Goal: Task Accomplishment & Management: Manage account settings

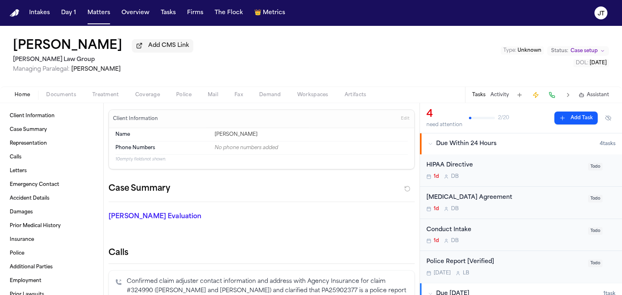
scroll to position [37, 0]
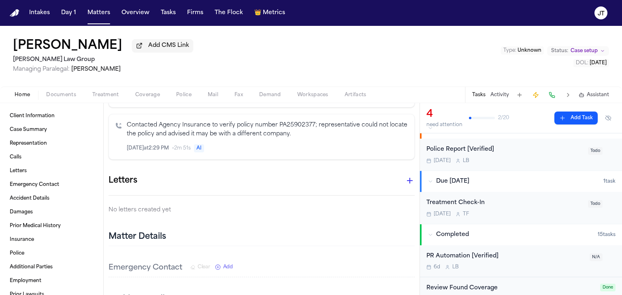
click at [107, 59] on h2 "[PERSON_NAME] Law Group" at bounding box center [103, 60] width 180 height 10
click at [104, 11] on button "Matters" at bounding box center [98, 13] width 29 height 15
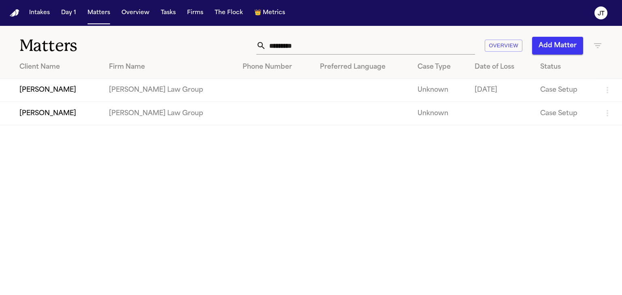
drag, startPoint x: 337, startPoint y: 43, endPoint x: 329, endPoint y: 42, distance: 7.7
click at [335, 43] on input "*********" at bounding box center [370, 46] width 209 height 18
drag, startPoint x: 327, startPoint y: 42, endPoint x: 188, endPoint y: 53, distance: 139.2
click at [188, 53] on div "********* Overview Add Matter" at bounding box center [393, 46] width 420 height 18
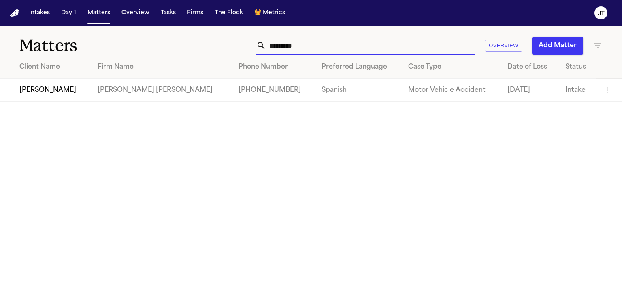
type input "*********"
click at [59, 93] on td "[PERSON_NAME]" at bounding box center [45, 90] width 91 height 23
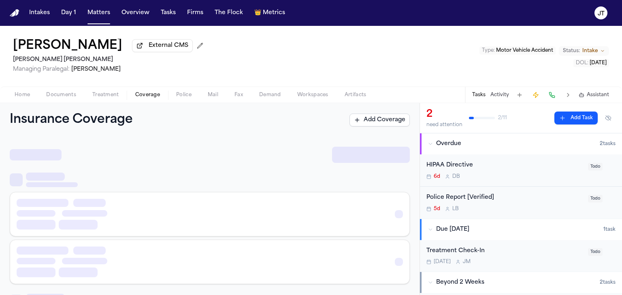
click at [143, 94] on span "Coverage" at bounding box center [147, 95] width 25 height 6
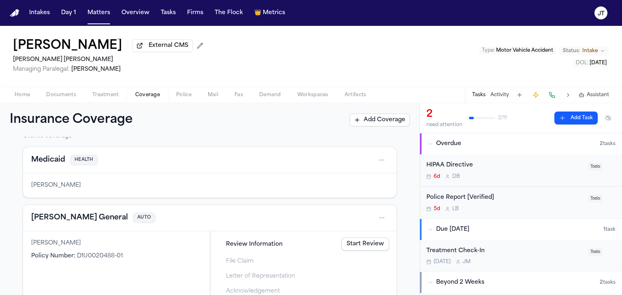
scroll to position [81, 0]
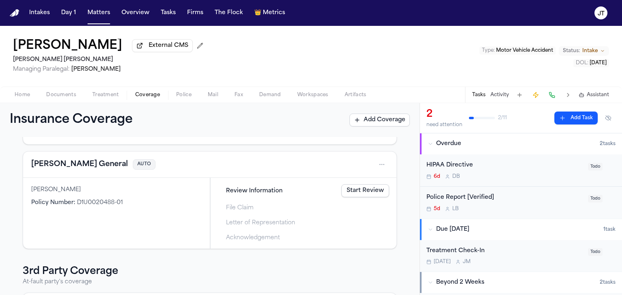
click at [342, 193] on link "Start Review" at bounding box center [365, 191] width 48 height 13
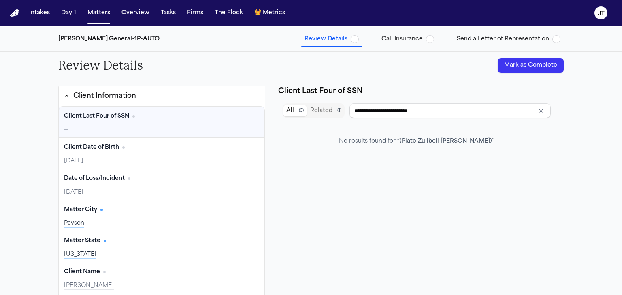
scroll to position [81, 0]
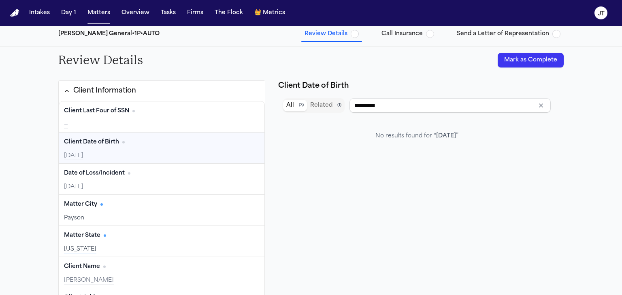
type input "**********"
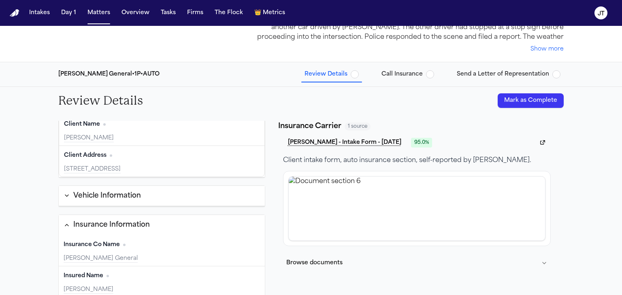
scroll to position [40, 0]
click at [64, 194] on icon "button" at bounding box center [67, 196] width 6 height 6
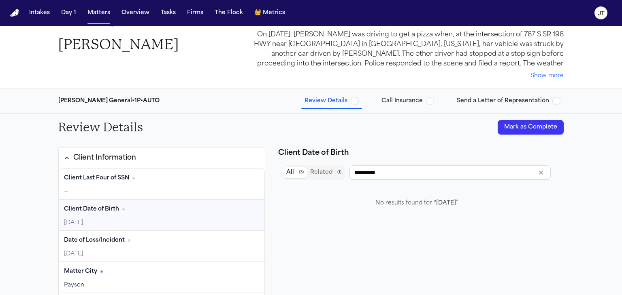
scroll to position [0, 0]
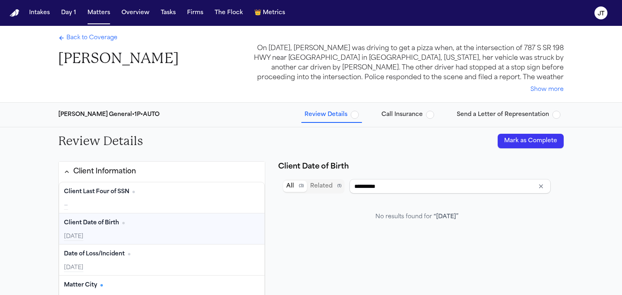
type input "**********"
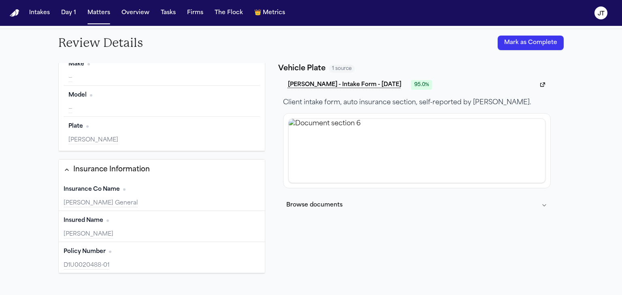
scroll to position [330, 0]
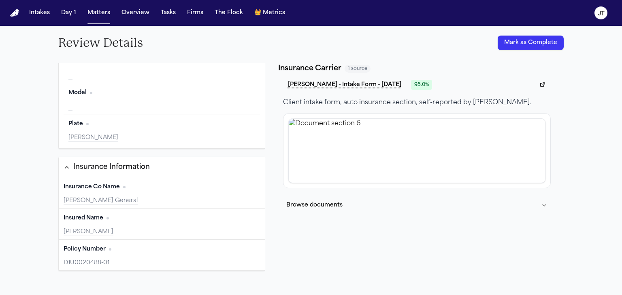
click at [242, 185] on button "Edit" at bounding box center [250, 187] width 20 height 13
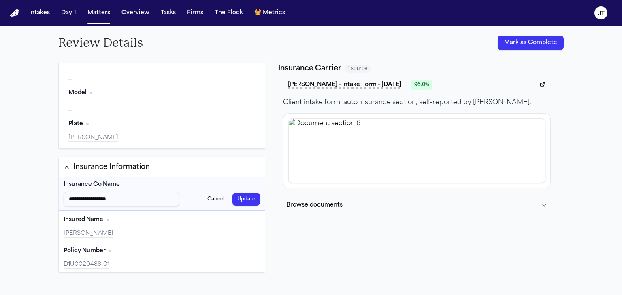
click at [207, 199] on button "Cancel" at bounding box center [215, 199] width 27 height 13
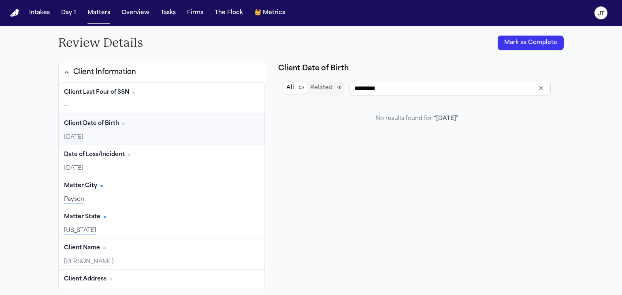
scroll to position [0, 0]
type input "**********"
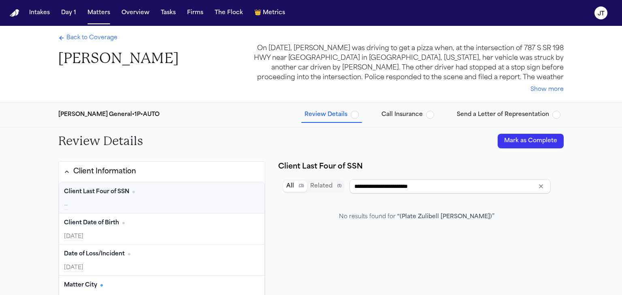
click at [87, 39] on span "Back to Coverage" at bounding box center [91, 38] width 51 height 8
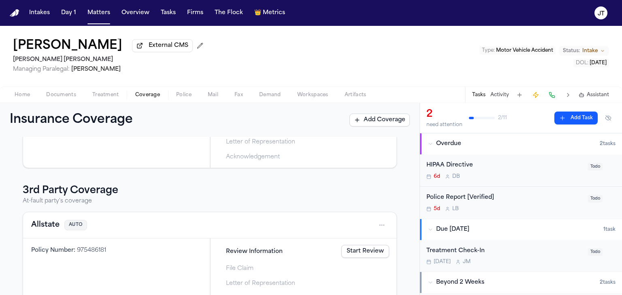
scroll to position [81, 0]
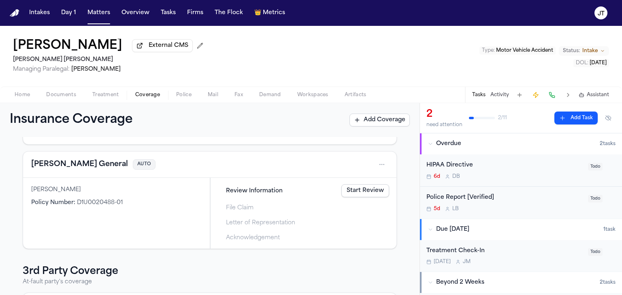
click at [378, 165] on html "Intakes Day 1 Matters Overview Tasks Firms The Flock 👑 Metrics JT Zulibell [PER…" at bounding box center [311, 147] width 622 height 295
click at [352, 189] on div "View coverage details" at bounding box center [349, 184] width 61 height 21
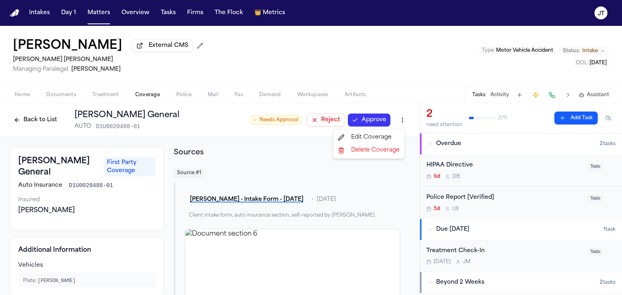
click at [395, 119] on html "Intakes Day 1 Matters Overview Tasks Firms The Flock 👑 Metrics JT Zulibell [PER…" at bounding box center [311, 147] width 622 height 295
click at [382, 136] on div "Edit Coverage" at bounding box center [369, 137] width 68 height 13
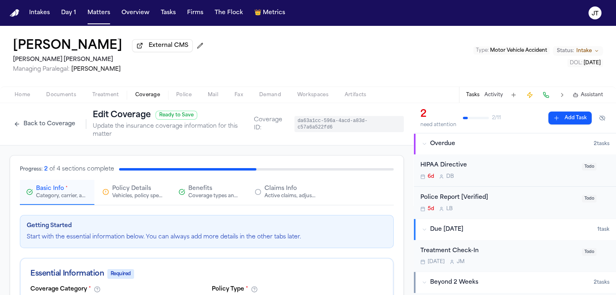
click at [60, 92] on span "Documents" at bounding box center [61, 95] width 30 height 6
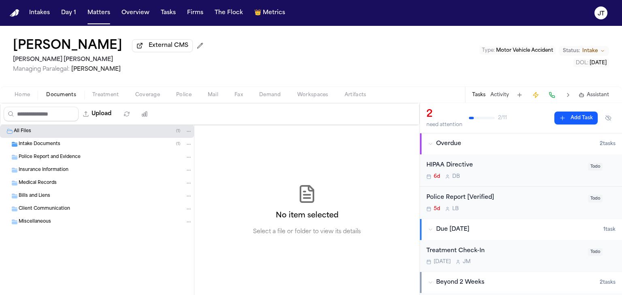
click at [26, 169] on span "Insurance Information" at bounding box center [44, 170] width 50 height 7
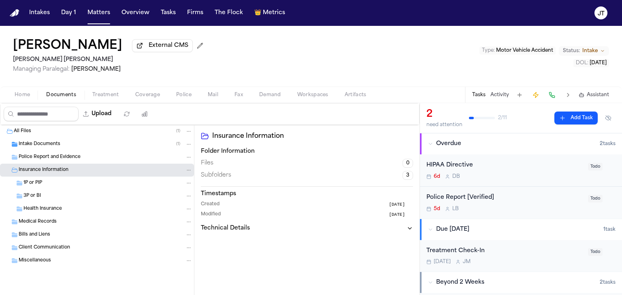
click at [29, 180] on span "1P or PIP" at bounding box center [32, 183] width 19 height 7
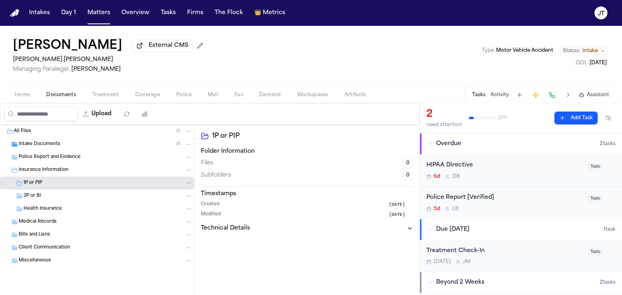
click at [25, 196] on span "3P or BI" at bounding box center [31, 196] width 17 height 7
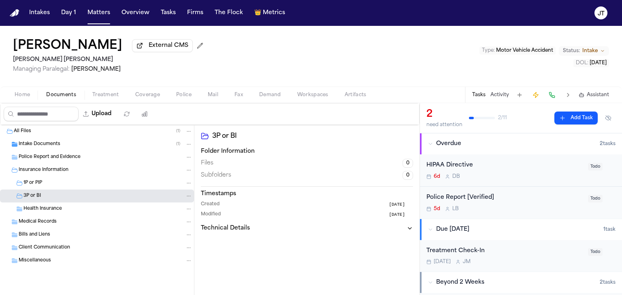
click at [25, 183] on span "1P or PIP" at bounding box center [32, 183] width 19 height 7
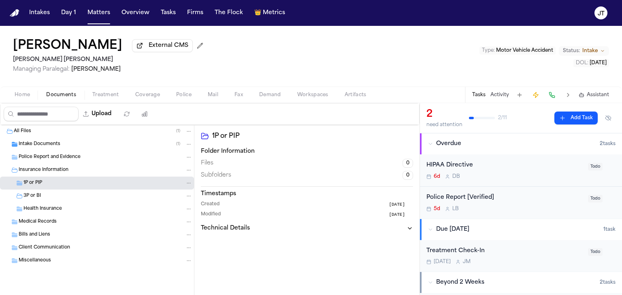
click at [32, 143] on span "Intake Documents" at bounding box center [40, 144] width 42 height 7
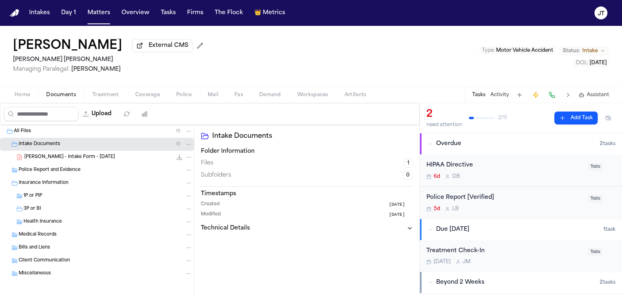
click at [35, 159] on span "[PERSON_NAME] - Intake Form - [DATE]" at bounding box center [69, 157] width 91 height 7
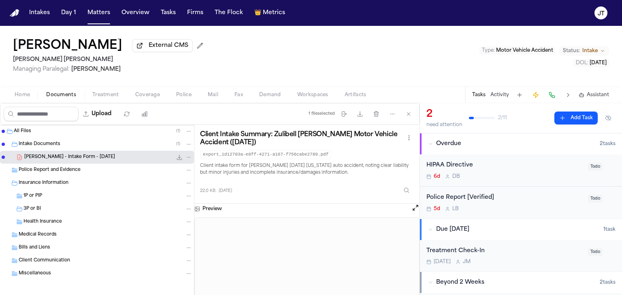
click at [43, 276] on span "Miscellaneous" at bounding box center [35, 274] width 32 height 7
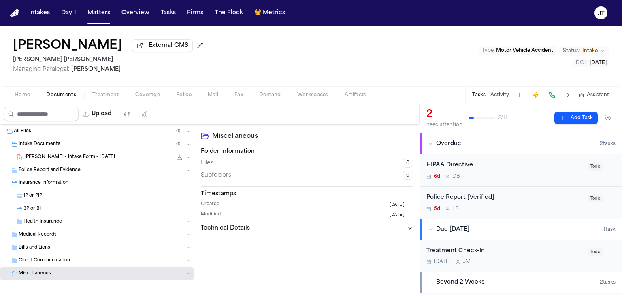
click at [40, 237] on span "Medical Records" at bounding box center [38, 235] width 38 height 7
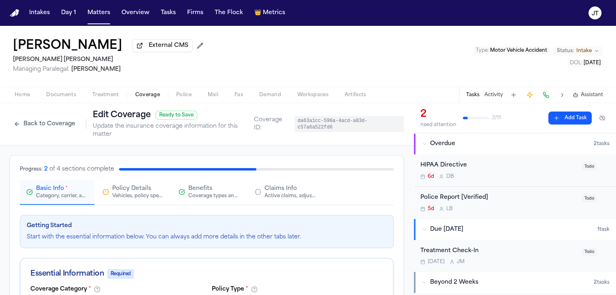
click at [11, 119] on button "Back to Coverage" at bounding box center [45, 124] width 70 height 13
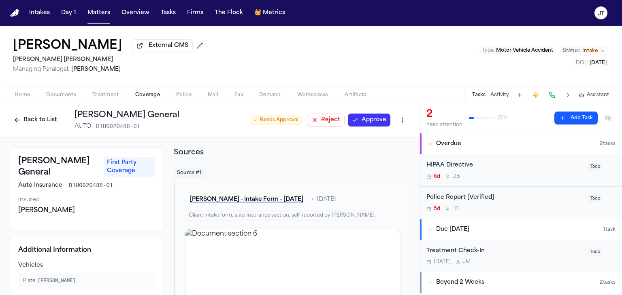
click at [35, 116] on button "Back to List" at bounding box center [35, 120] width 51 height 13
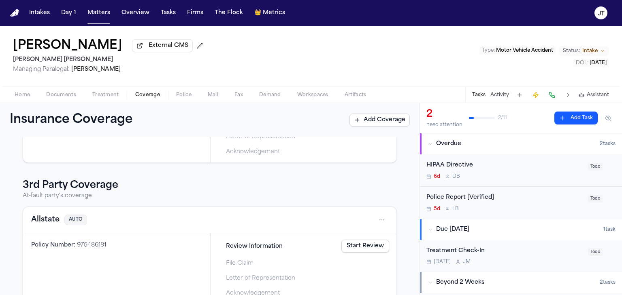
scroll to position [185, 0]
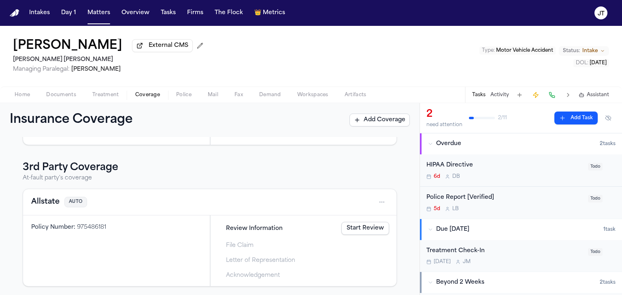
click at [363, 228] on link "Start Review" at bounding box center [365, 228] width 48 height 13
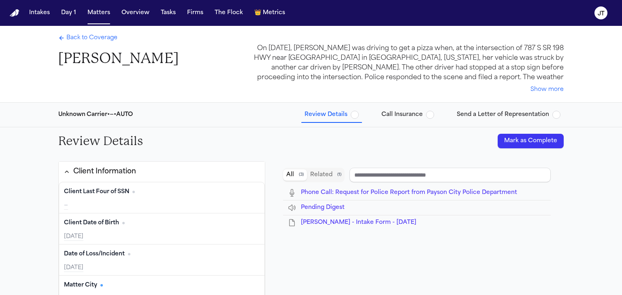
type input "********"
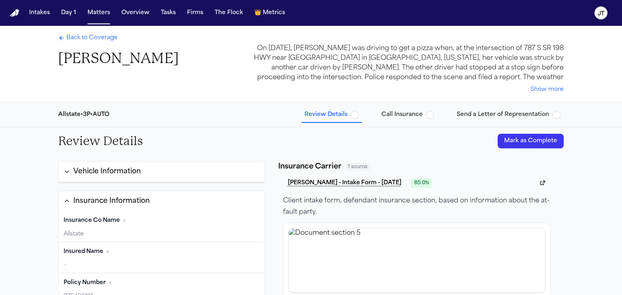
click at [73, 34] on span "Back to Coverage" at bounding box center [91, 38] width 51 height 8
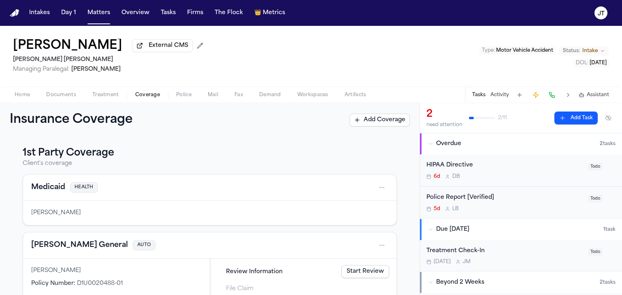
scroll to position [162, 0]
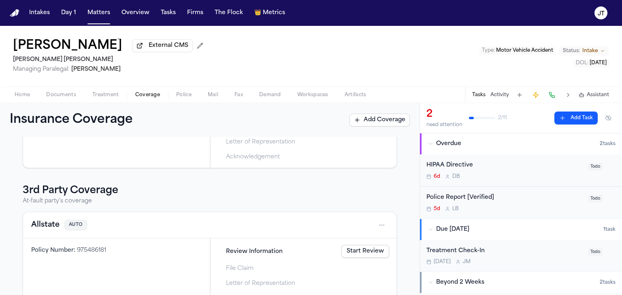
click at [374, 227] on html "Intakes Day 1 Matters Overview Tasks Firms The Flock 👑 Metrics JT Zulibell [PER…" at bounding box center [311, 147] width 622 height 295
click at [350, 242] on div "View coverage details" at bounding box center [349, 245] width 61 height 21
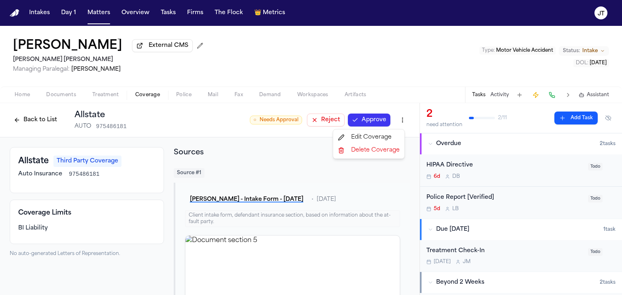
click at [397, 120] on html "Intakes Day 1 Matters Overview Tasks Firms The Flock 👑 Metrics JT Zulibell [PER…" at bounding box center [311, 147] width 622 height 295
click at [372, 138] on div "Edit Coverage" at bounding box center [369, 137] width 68 height 13
select select "**********"
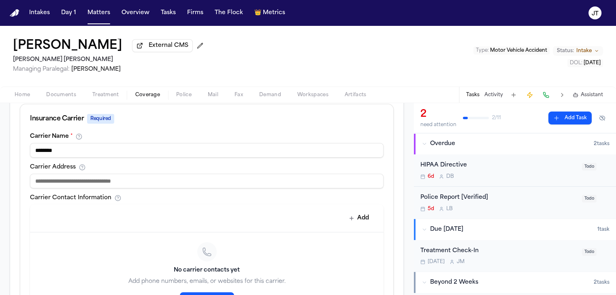
scroll to position [283, 0]
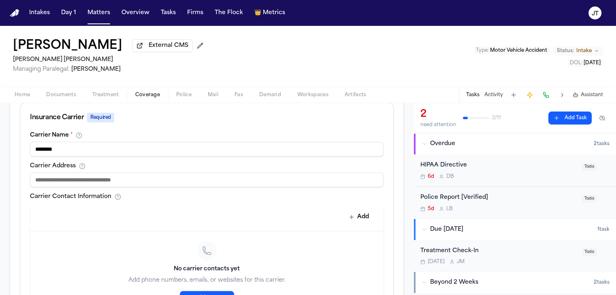
click at [96, 174] on input at bounding box center [206, 180] width 353 height 15
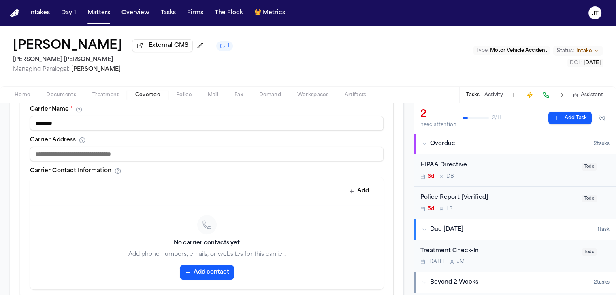
scroll to position [324, 0]
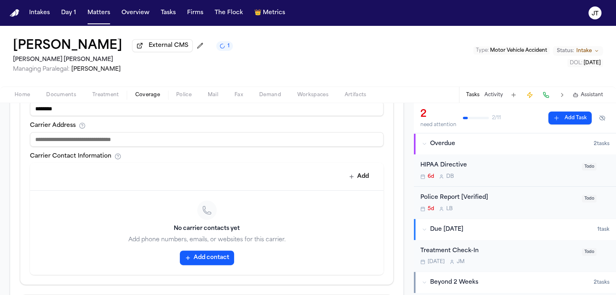
click at [193, 251] on button "Add contact" at bounding box center [207, 258] width 54 height 15
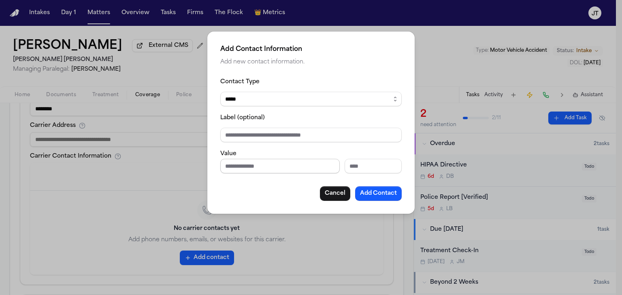
click at [237, 165] on input "Phone number" at bounding box center [279, 166] width 119 height 15
paste input "**********"
type input "**********"
click at [370, 192] on button "Add Contact" at bounding box center [378, 194] width 47 height 15
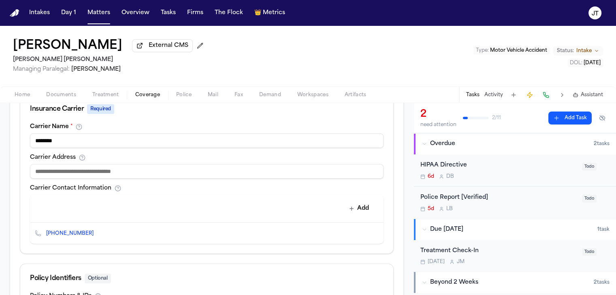
scroll to position [306, 0]
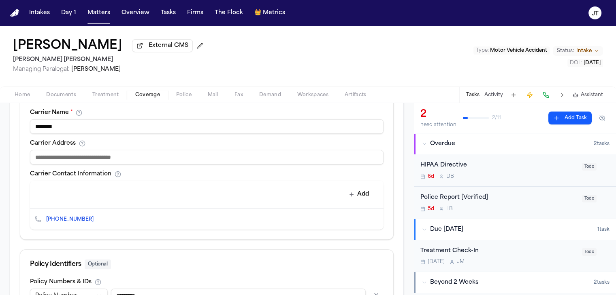
click at [41, 151] on input at bounding box center [206, 157] width 353 height 15
paste input "**********"
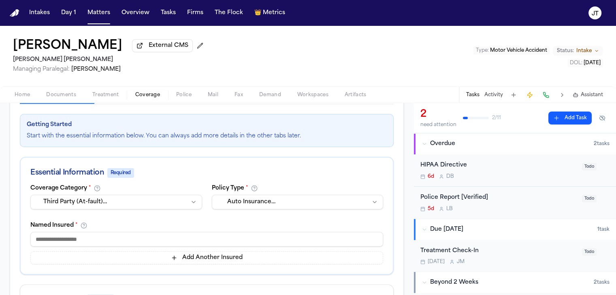
scroll to position [144, 0]
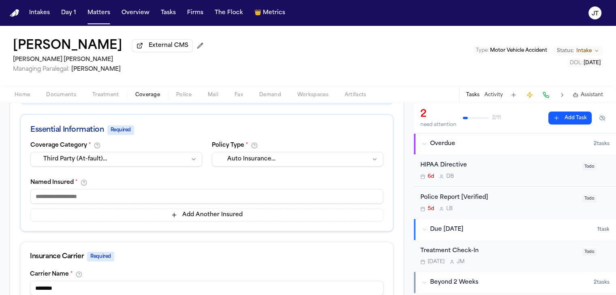
type input "**********"
click at [72, 189] on input at bounding box center [206, 196] width 352 height 15
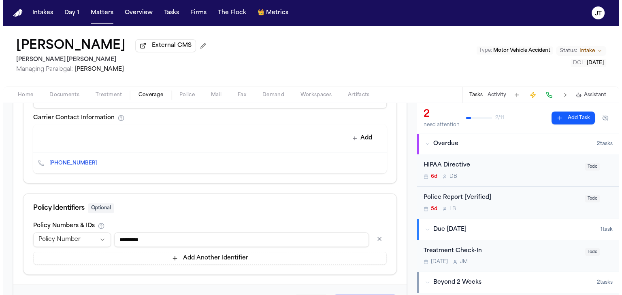
scroll to position [386, 0]
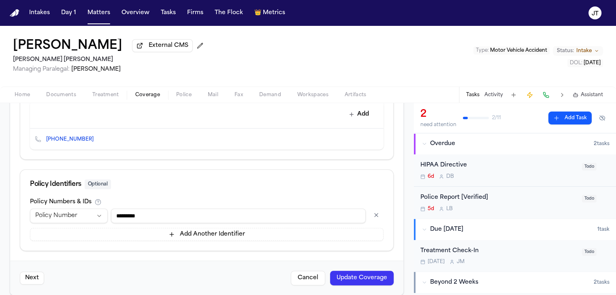
type input "*******"
click at [353, 271] on button "Update Coverage" at bounding box center [362, 278] width 64 height 15
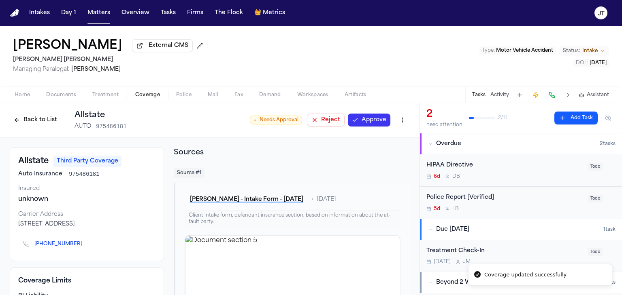
click at [376, 112] on div "Back to List Allstate AUTO 975486181 ○ Needs Approval Reject Approve" at bounding box center [210, 120] width 400 height 21
click at [375, 120] on button "Approve" at bounding box center [369, 120] width 42 height 13
